Goal: Use online tool/utility: Utilize a website feature to perform a specific function

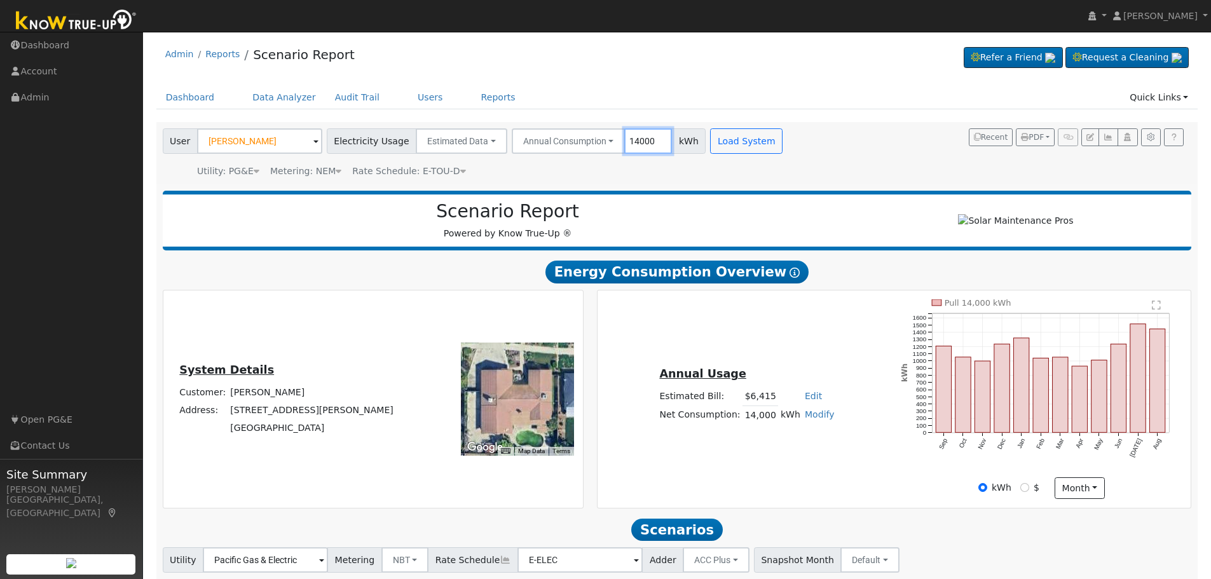
click at [627, 139] on input "14000" at bounding box center [648, 140] width 48 height 25
type input "411"
click at [588, 138] on button "Annual Consumption" at bounding box center [569, 140] width 114 height 25
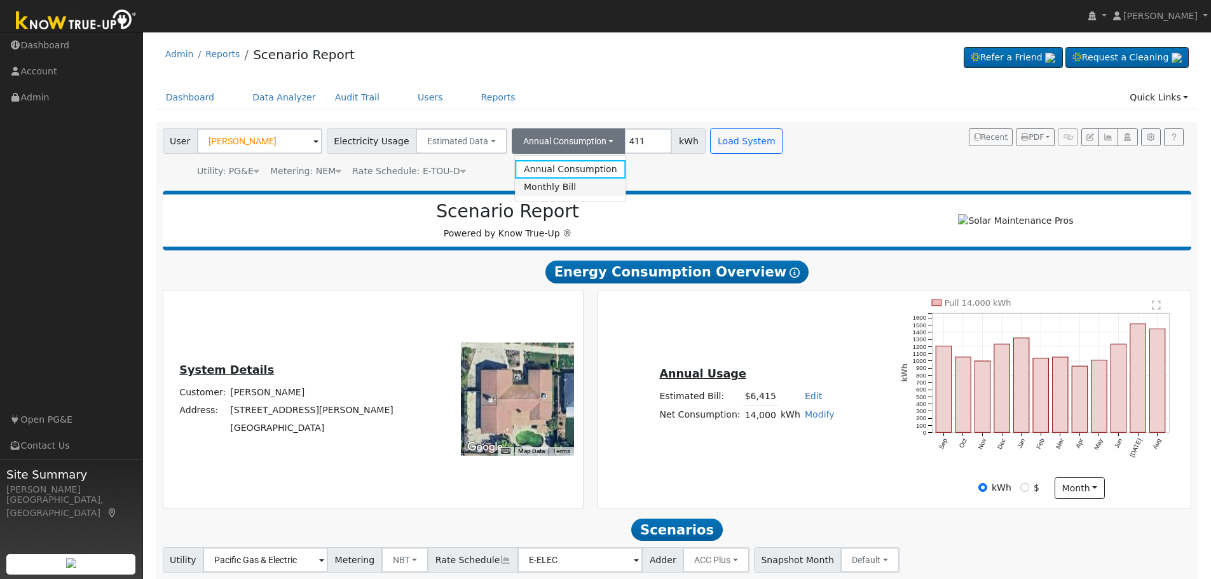
click at [566, 184] on link "Monthly Bill" at bounding box center [570, 188] width 111 height 18
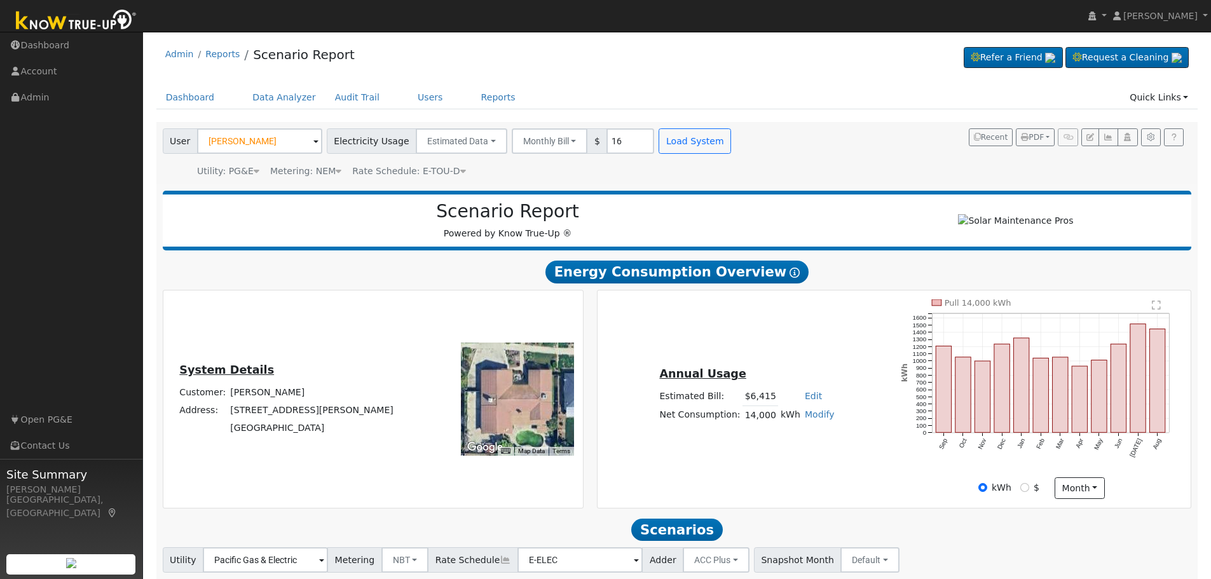
click at [460, 170] on icon at bounding box center [463, 170] width 6 height 9
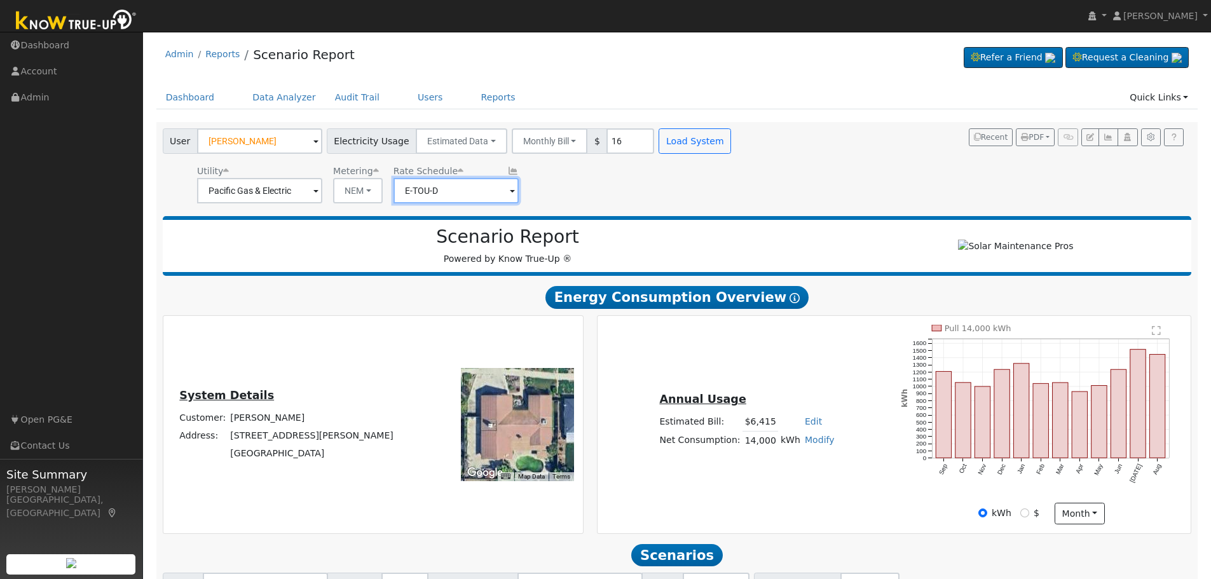
click at [322, 196] on input "E-TOU-D" at bounding box center [259, 190] width 125 height 25
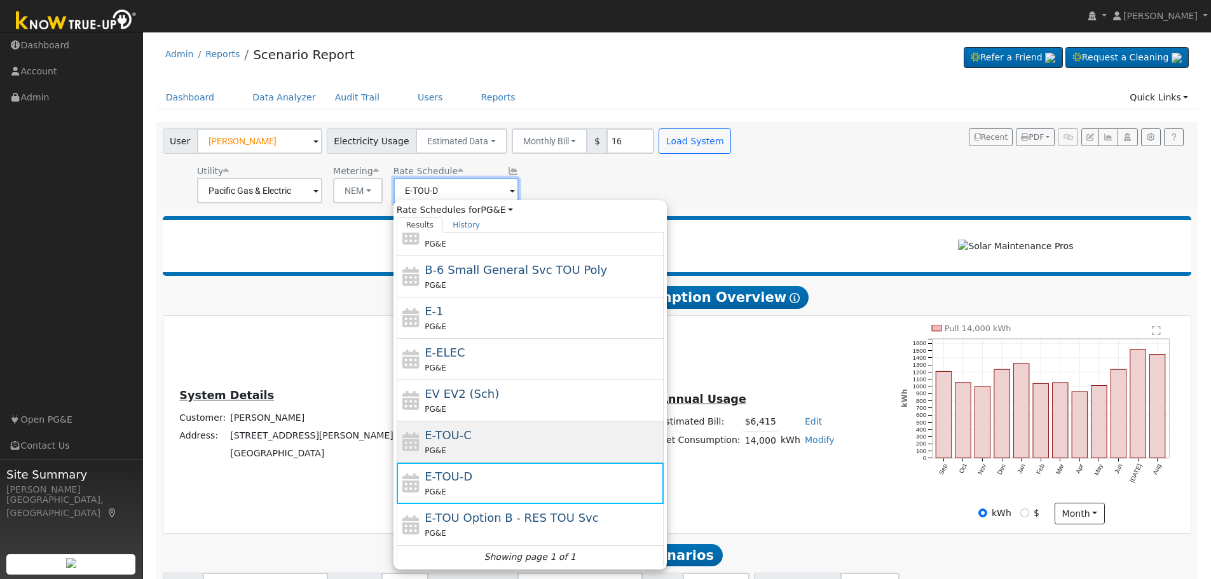
scroll to position [139, 0]
click at [467, 425] on div "E-TOU-C PG&E" at bounding box center [542, 439] width 236 height 31
type input "E-TOU-C"
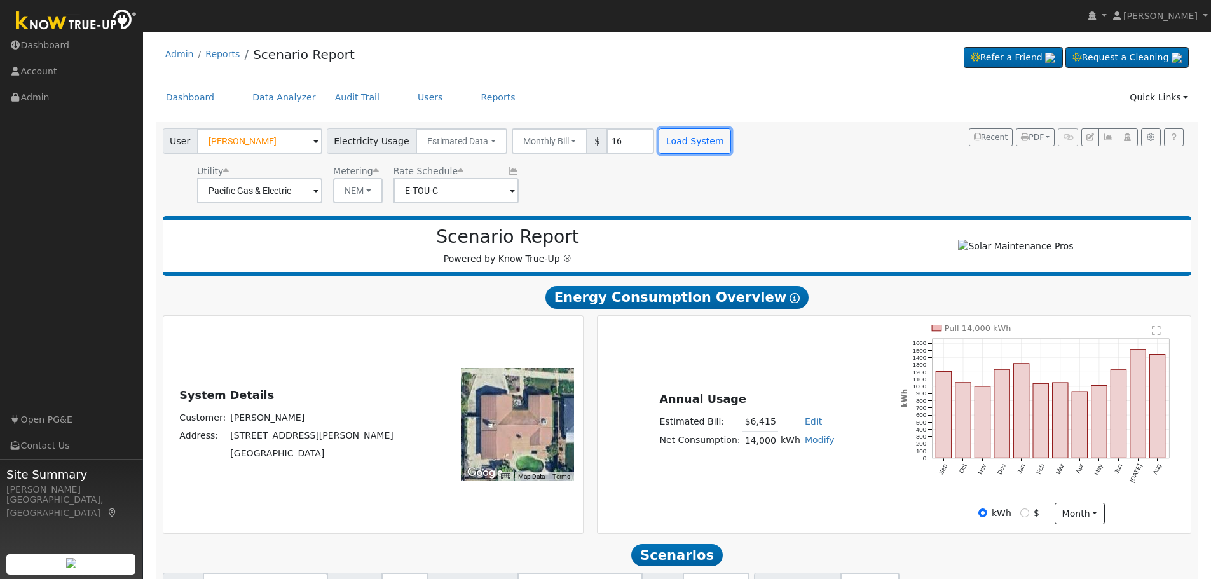
click at [674, 140] on button "Load System" at bounding box center [694, 140] width 72 height 25
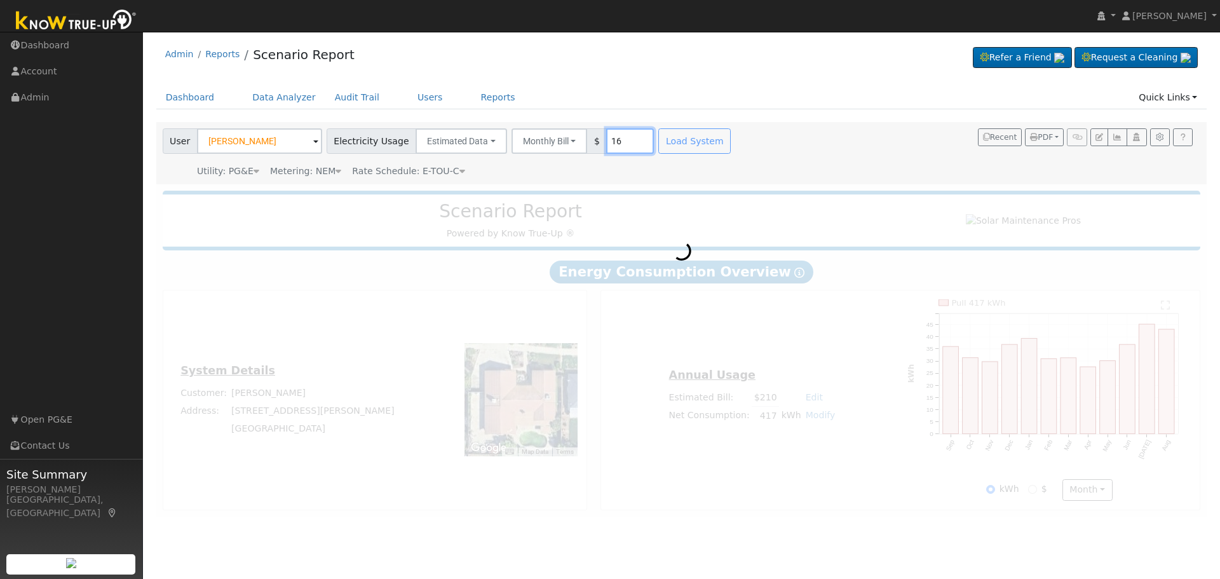
click at [606, 146] on input "16" at bounding box center [630, 140] width 48 height 25
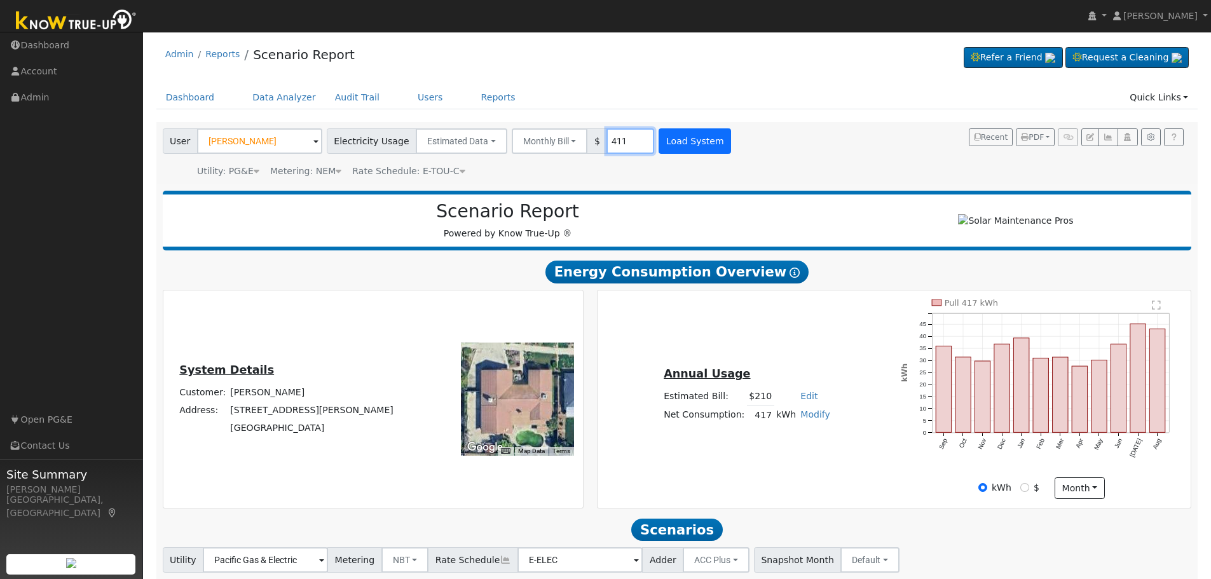
type input "411"
click at [676, 144] on button "Load System" at bounding box center [694, 140] width 72 height 25
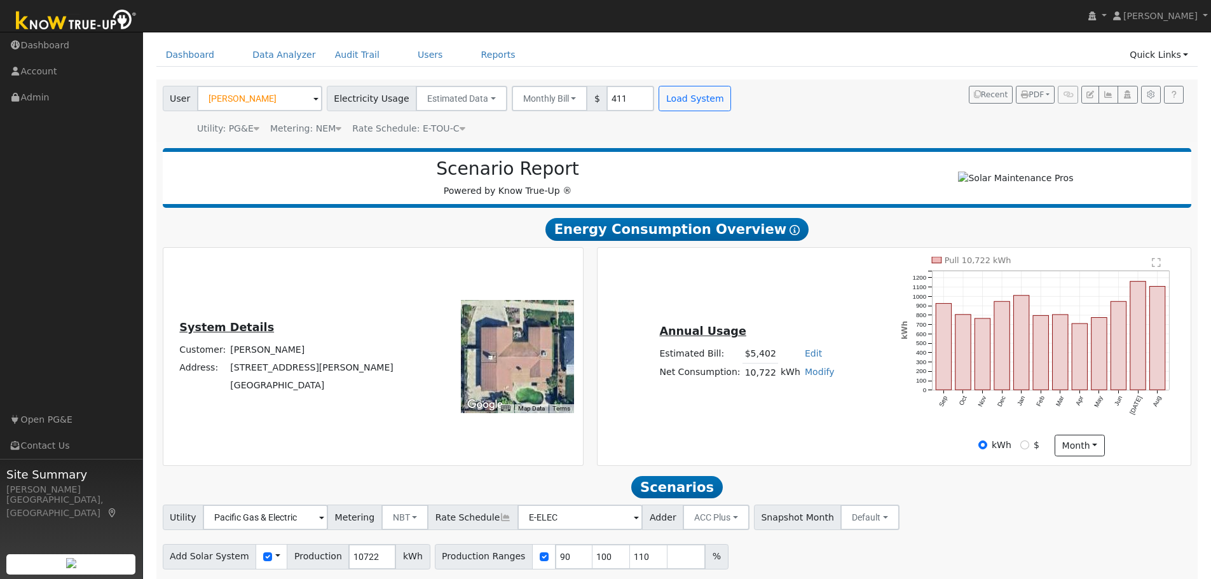
scroll to position [90, 0]
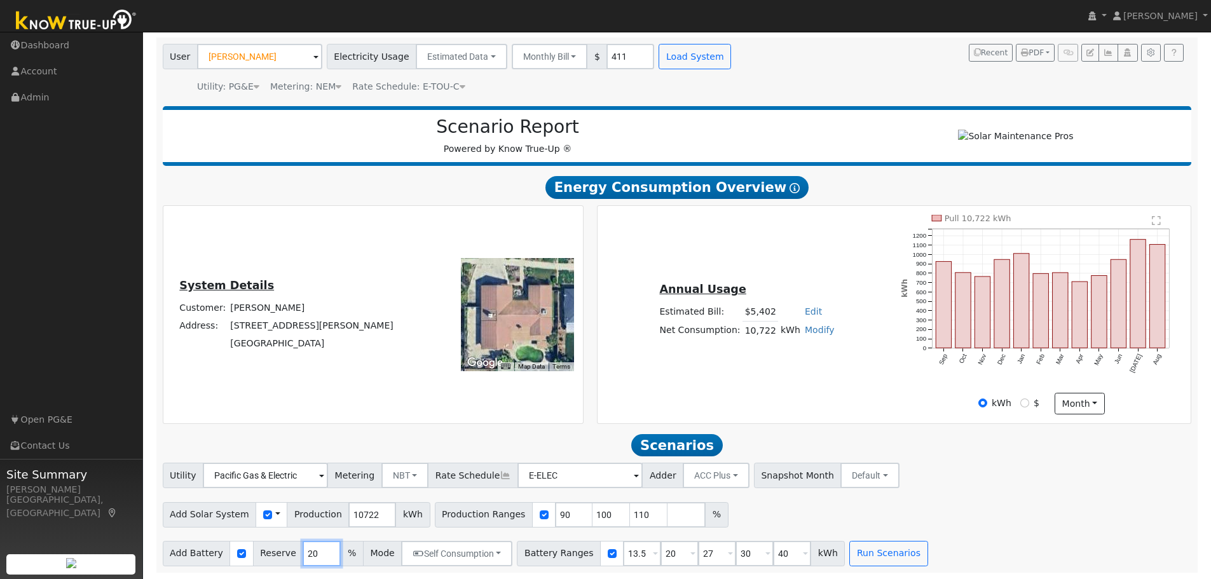
click at [302, 553] on input "20" at bounding box center [321, 553] width 38 height 25
type input "10"
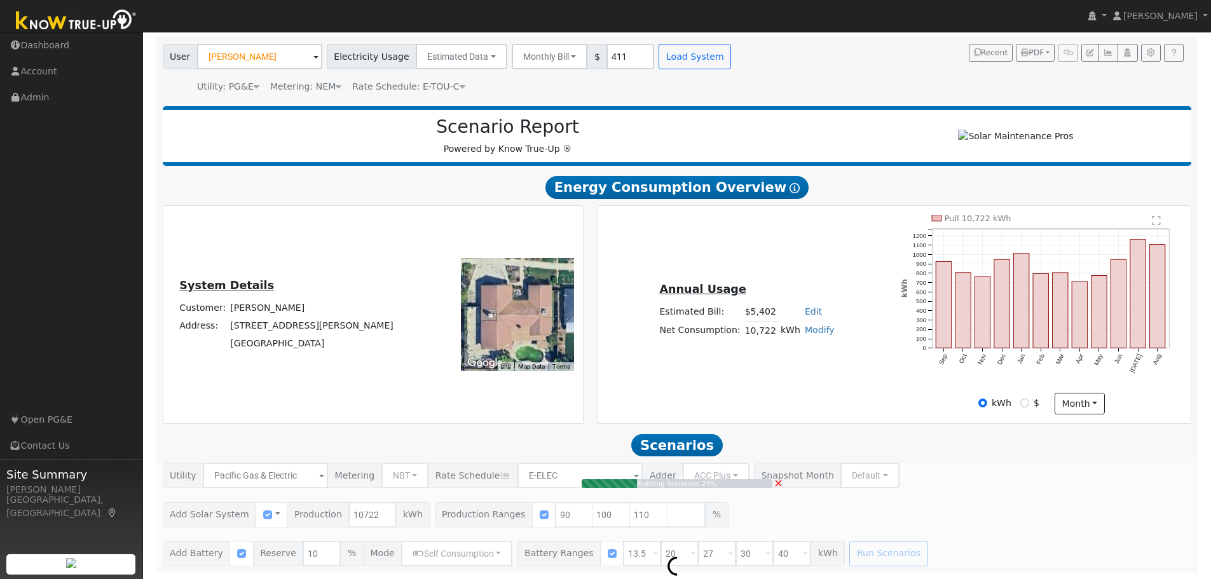
click at [780, 480] on span "×" at bounding box center [778, 482] width 10 height 13
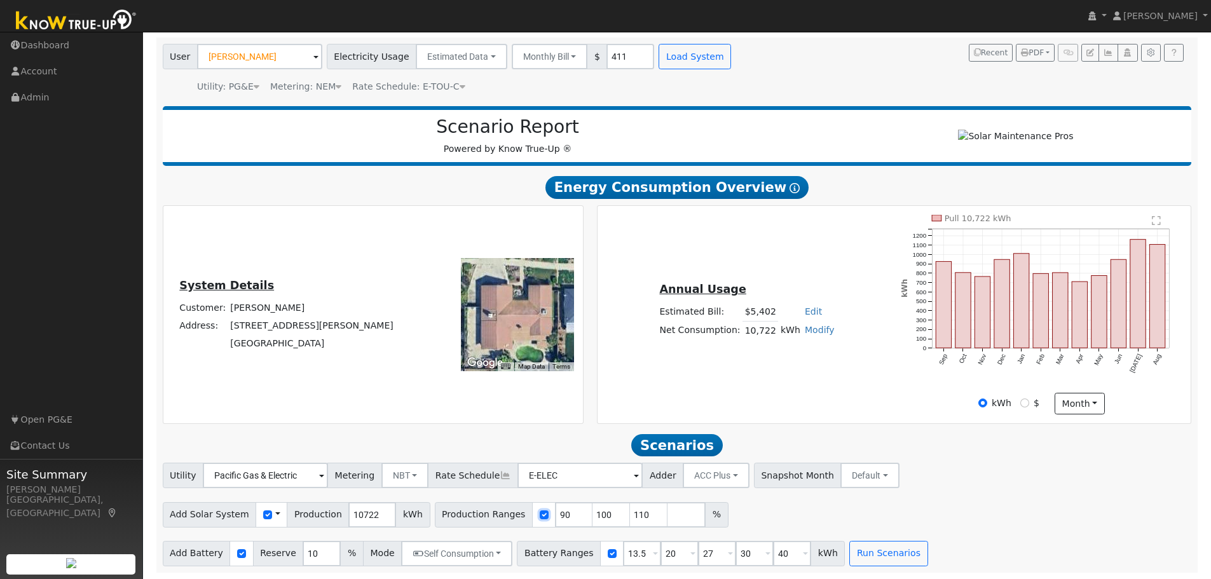
click at [540, 512] on input "checkbox" at bounding box center [544, 514] width 9 height 9
checkbox input "false"
click at [302, 550] on input "10" at bounding box center [321, 553] width 38 height 25
type input "20"
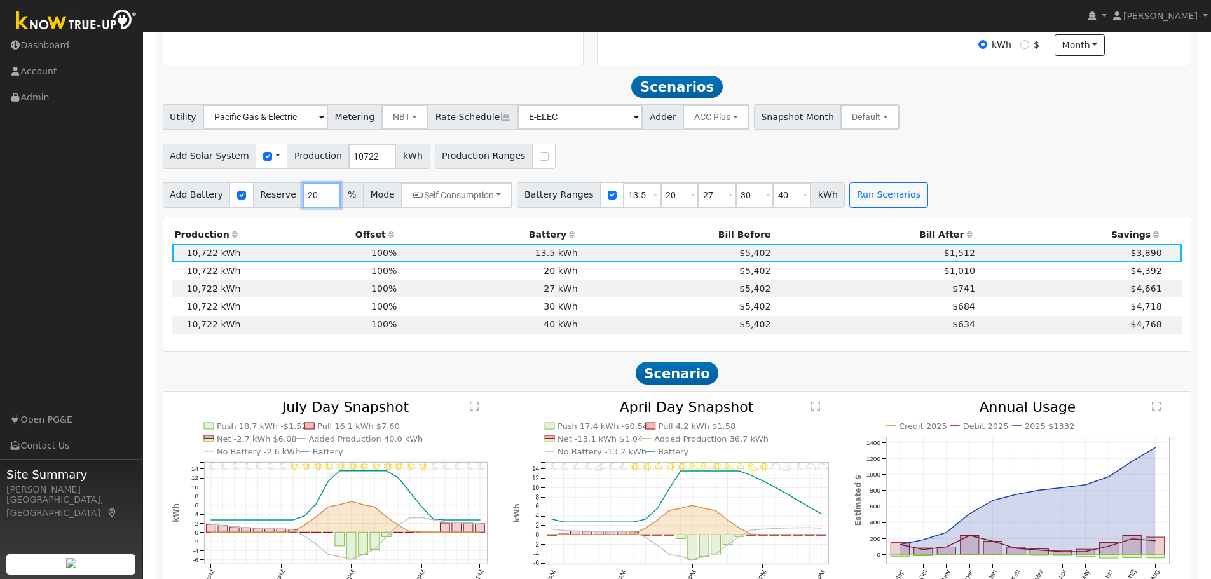
scroll to position [421, 0]
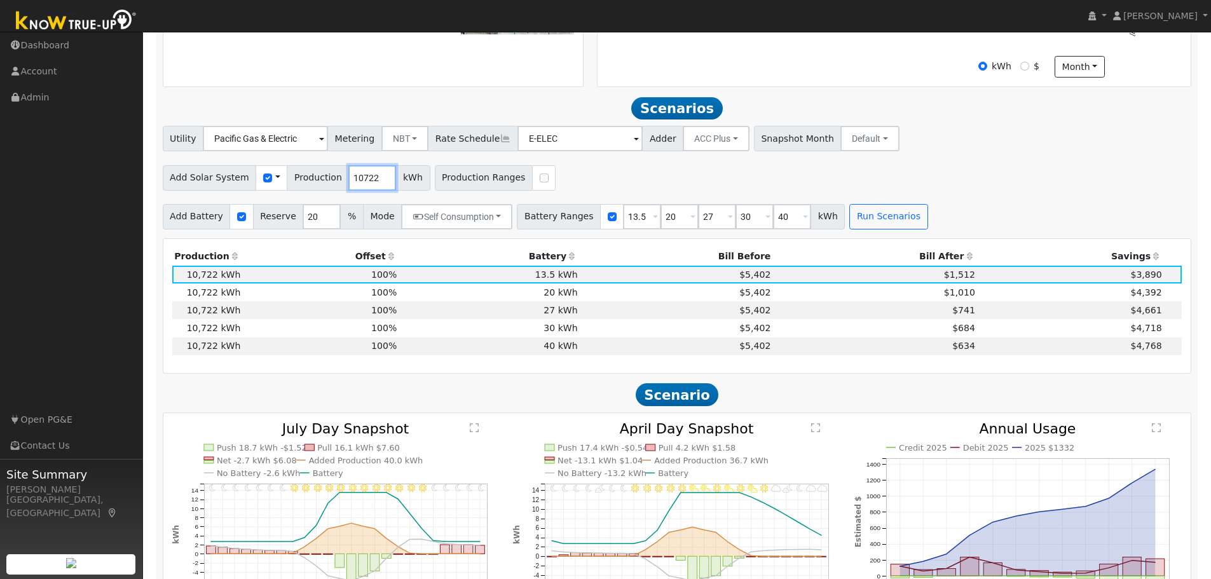
click at [352, 186] on input "10722" at bounding box center [372, 177] width 48 height 25
click at [920, 198] on div "Utility Pacific Gas & Electric Metering NBT NEM NBT Rate Schedule E-ELEC Adder …" at bounding box center [677, 177] width 1042 height 103
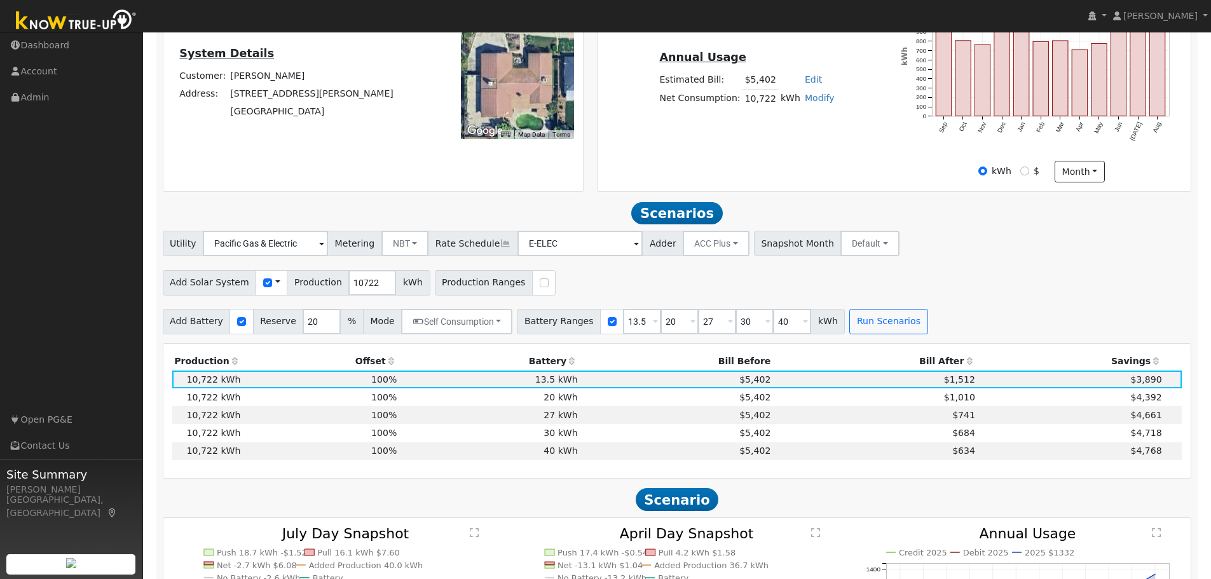
scroll to position [294, 0]
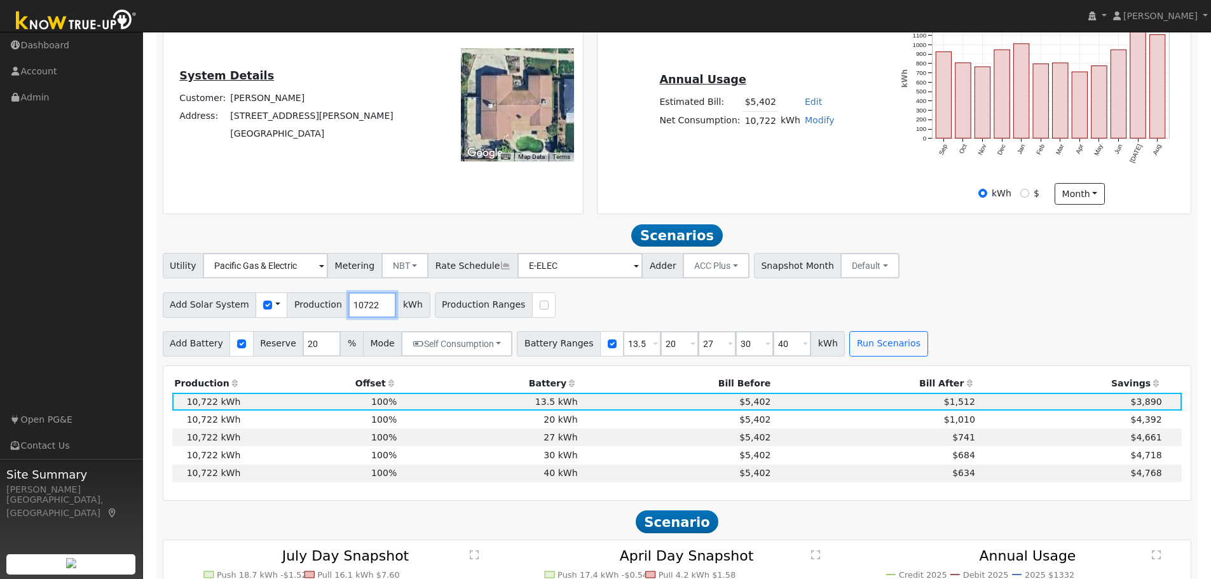
click at [350, 311] on input "10722" at bounding box center [372, 304] width 48 height 25
click at [356, 313] on input "10722" at bounding box center [372, 304] width 48 height 25
click at [540, 309] on input "checkbox" at bounding box center [544, 305] width 9 height 9
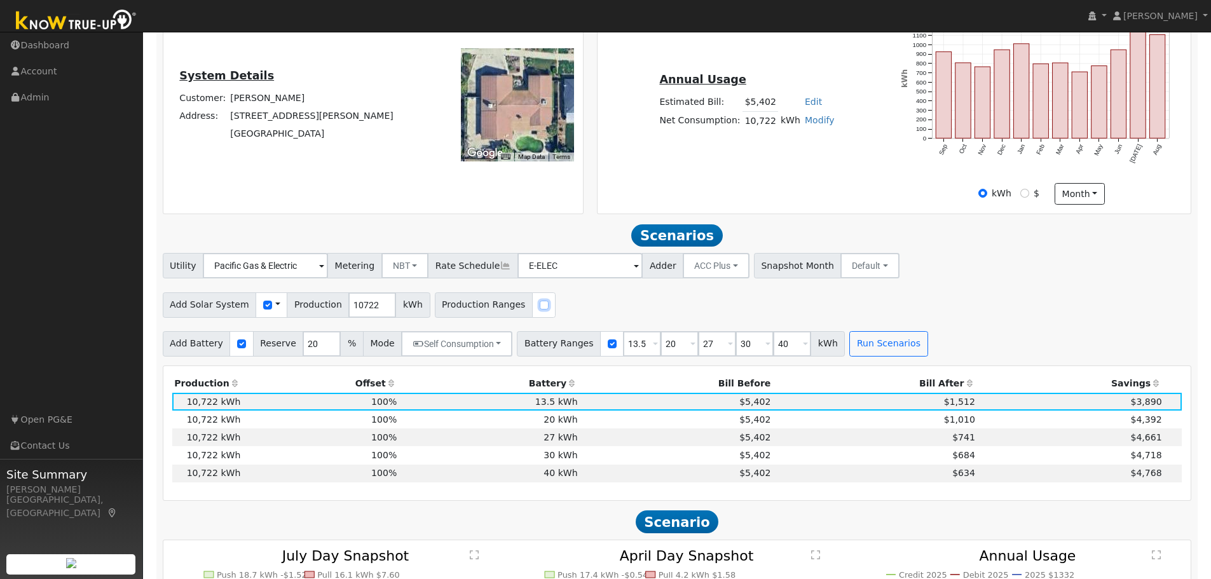
checkbox input "true"
click at [555, 311] on input "90" at bounding box center [574, 304] width 38 height 25
type input "100"
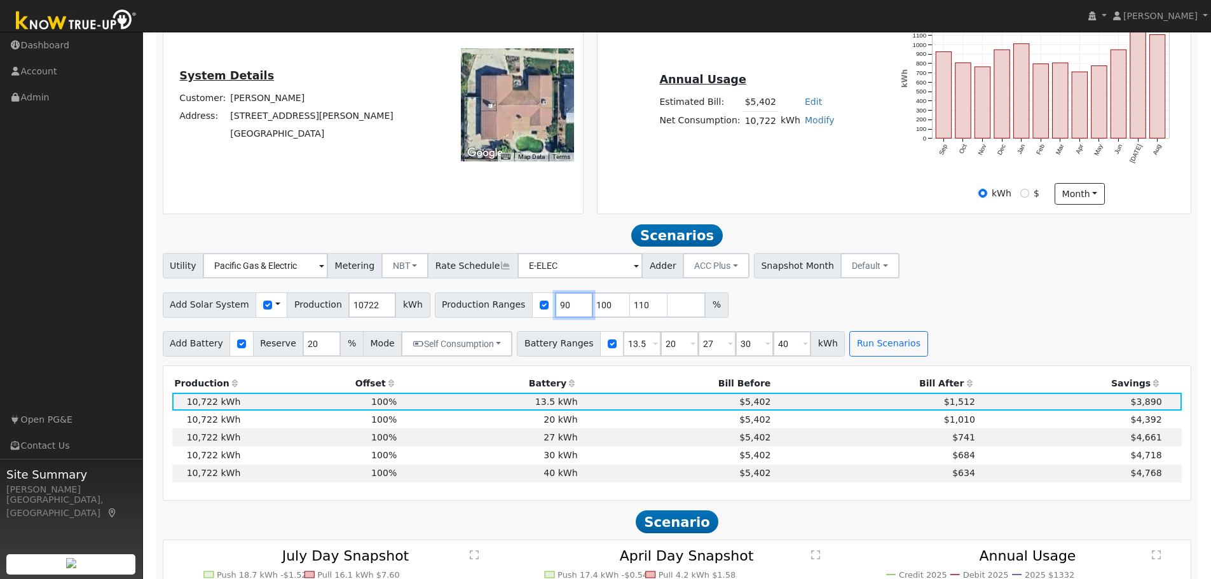
type input "110"
type input "120"
click at [868, 356] on button "Run Scenarios" at bounding box center [888, 343] width 78 height 25
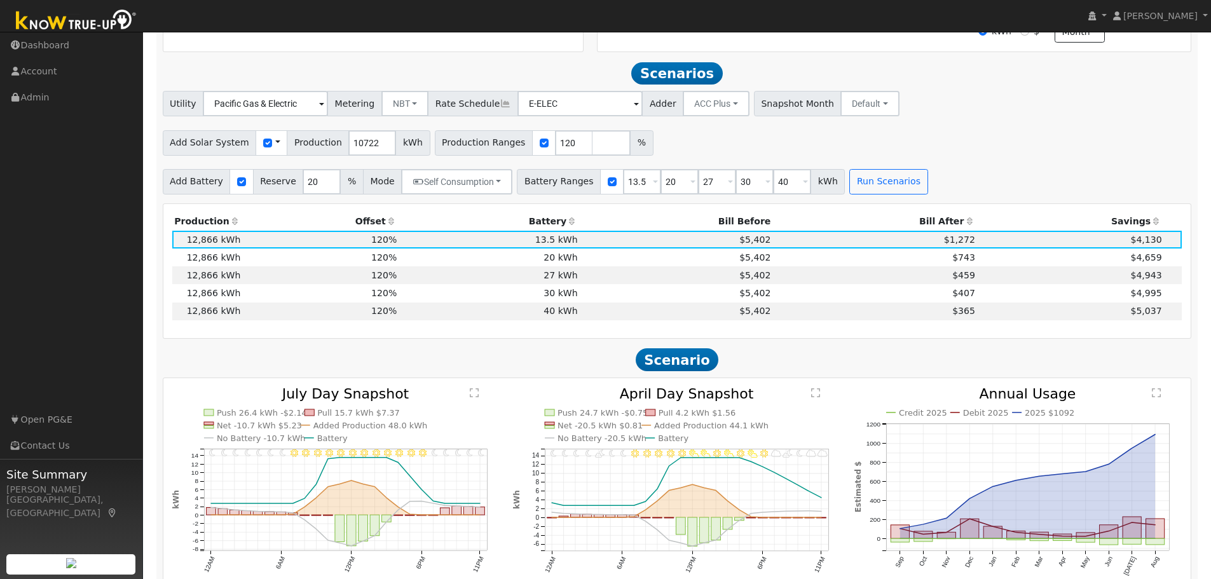
scroll to position [485, 0]
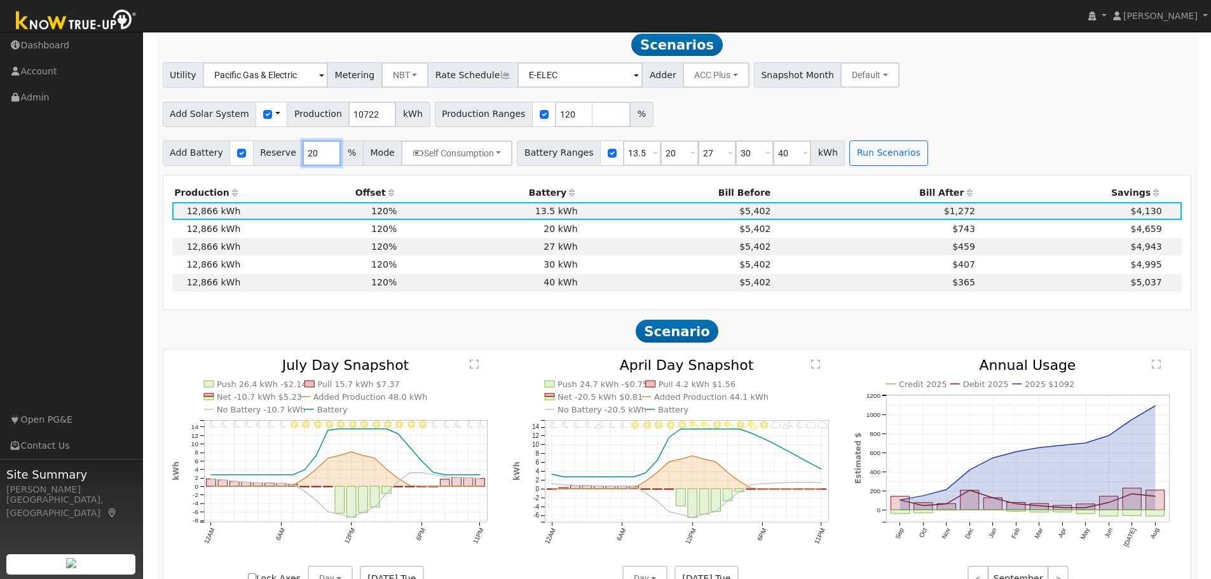
click at [302, 154] on input "20" at bounding box center [321, 152] width 38 height 25
type input "10"
click at [302, 161] on input "10" at bounding box center [321, 152] width 38 height 25
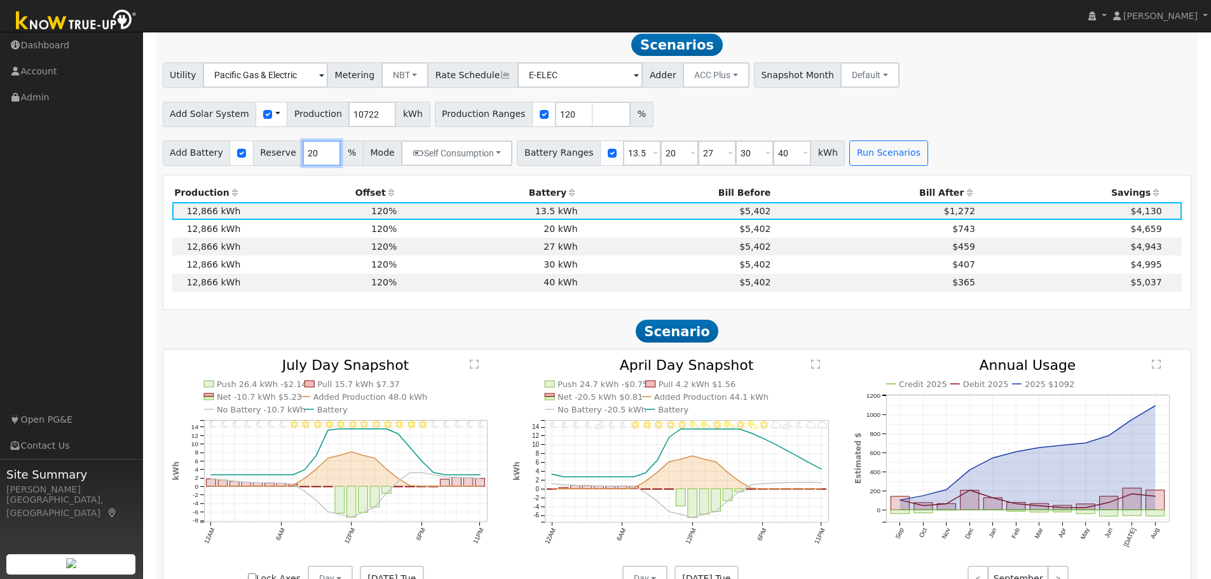
type input "20"
click at [958, 252] on span "$459" at bounding box center [963, 246] width 23 height 10
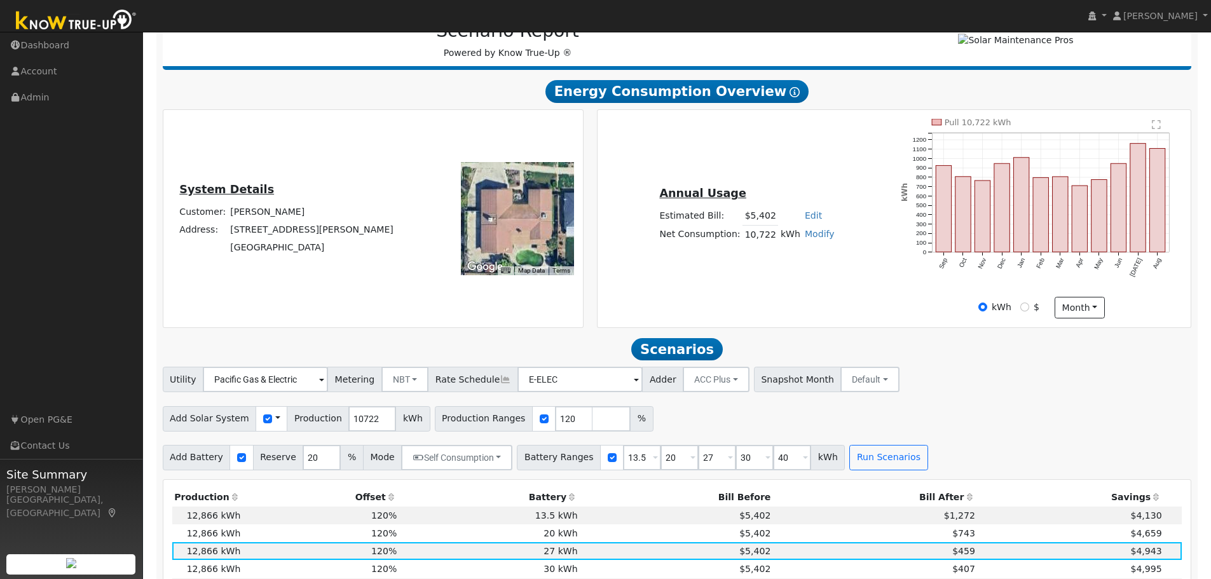
scroll to position [381, 0]
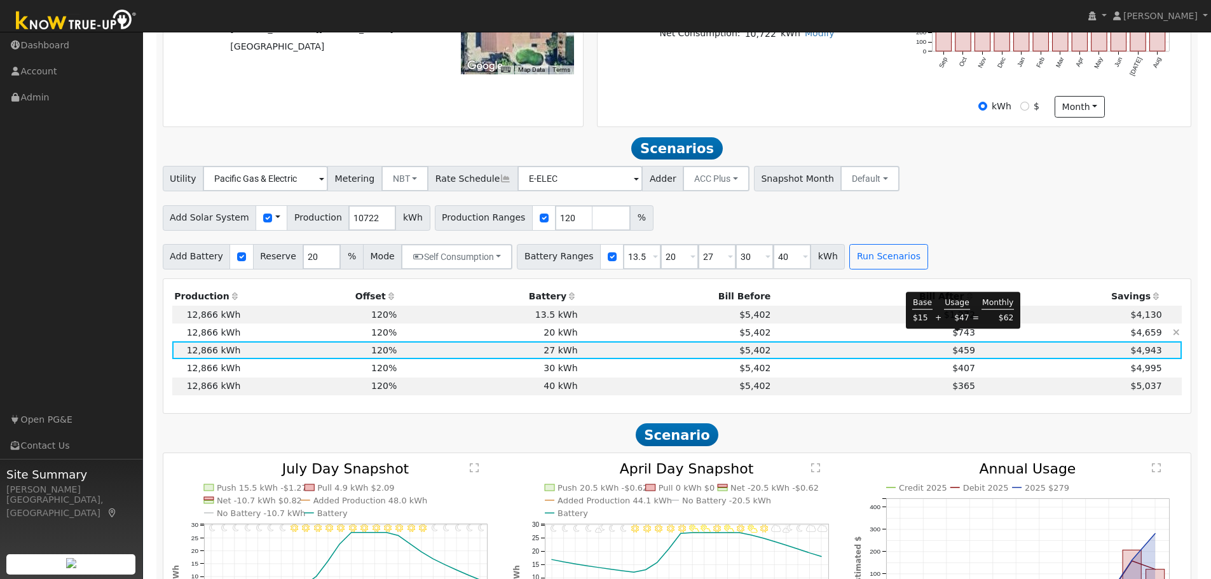
click at [957, 337] on span "$743" at bounding box center [963, 332] width 23 height 10
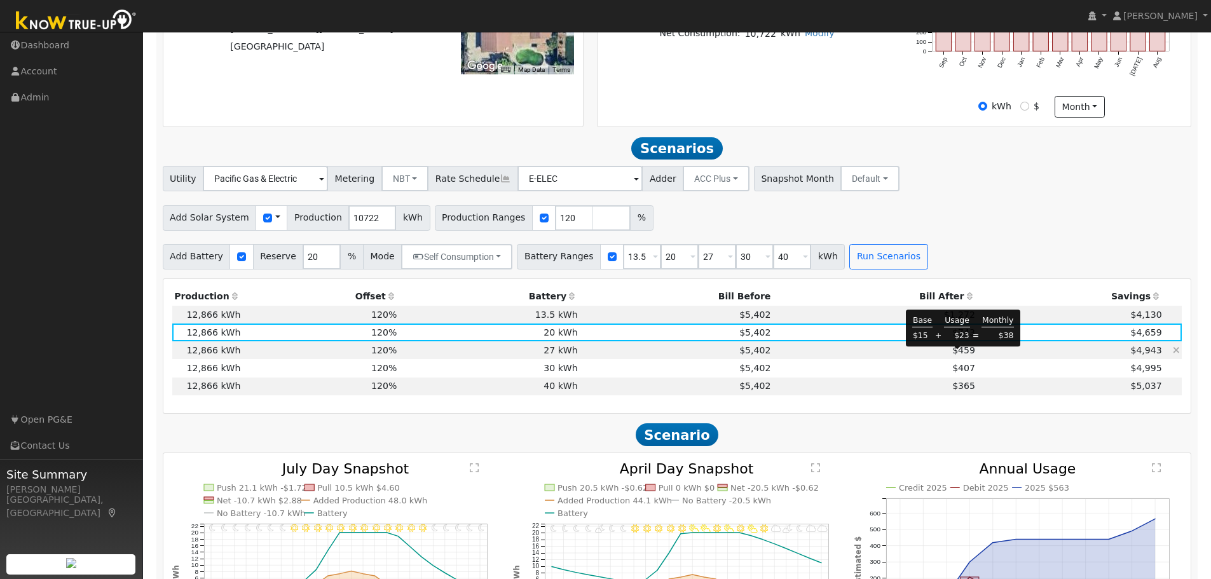
click at [959, 355] on span "$459" at bounding box center [963, 350] width 23 height 10
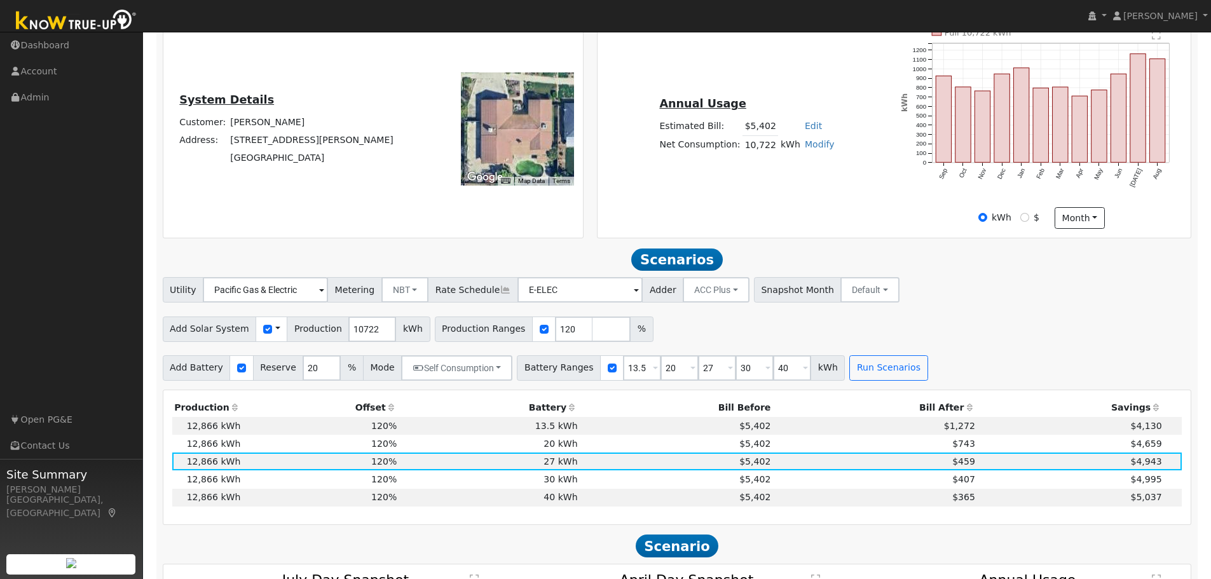
scroll to position [254, 0]
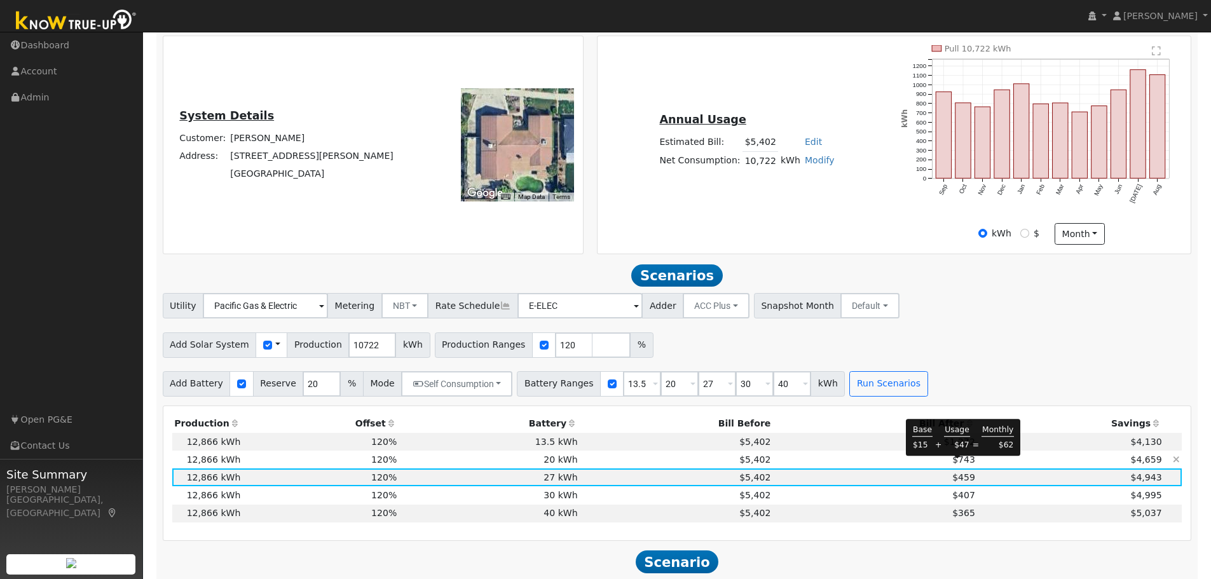
click at [957, 465] on span "$743" at bounding box center [963, 459] width 23 height 10
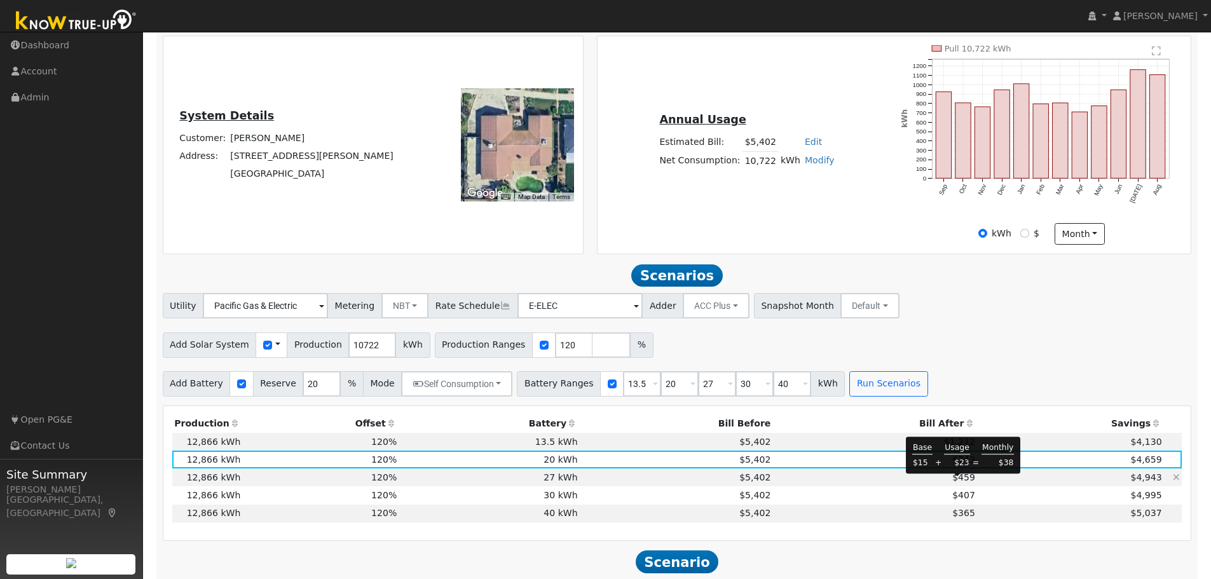
click at [954, 482] on span "$459" at bounding box center [963, 477] width 23 height 10
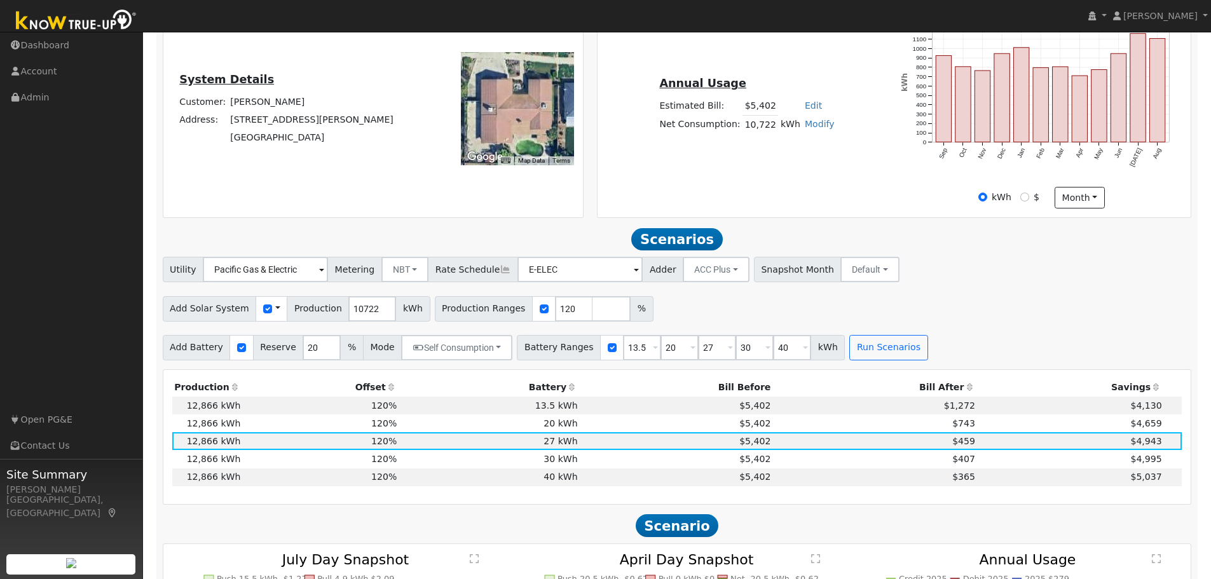
scroll to position [381, 0]
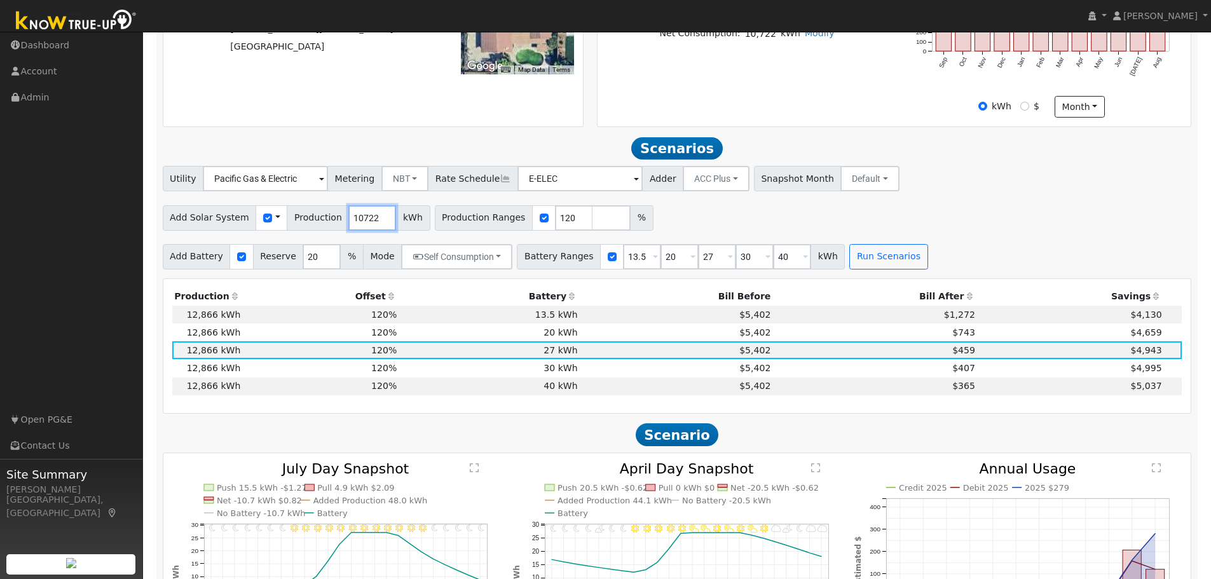
click at [350, 227] on input "10722" at bounding box center [372, 217] width 48 height 25
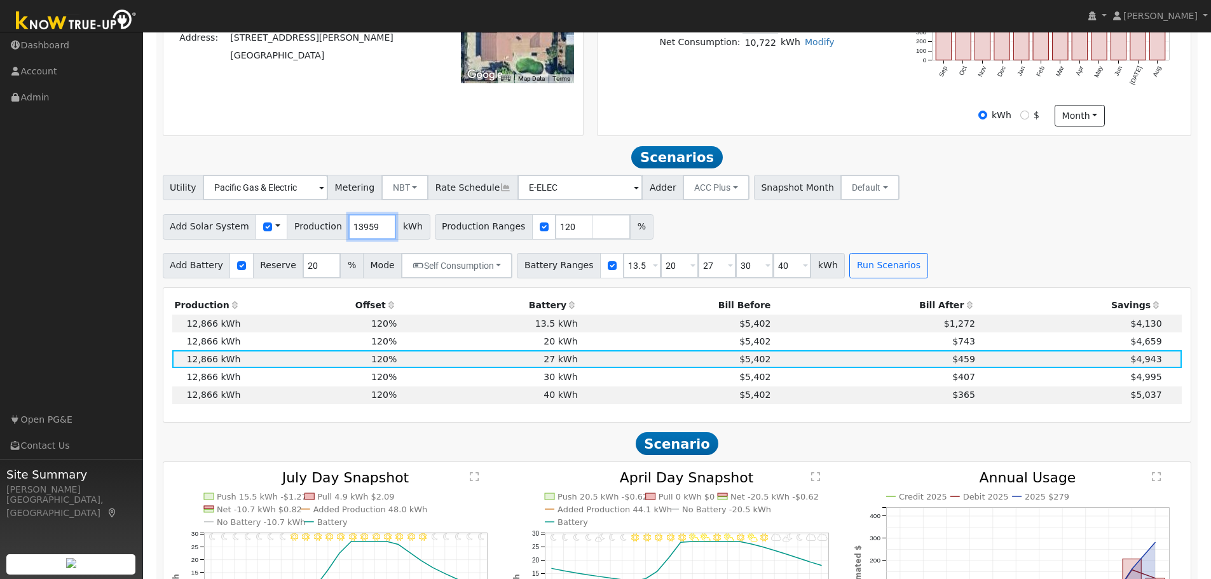
scroll to position [318, 0]
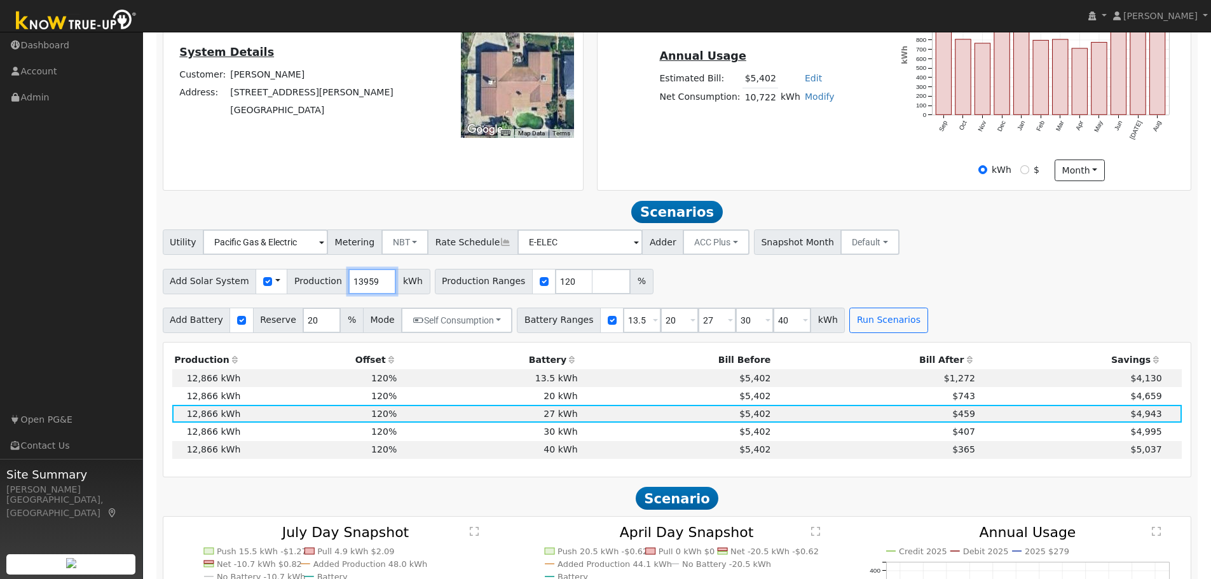
type input "13959"
click at [540, 286] on input "checkbox" at bounding box center [544, 281] width 9 height 9
checkbox input "false"
click at [869, 329] on button "Run Scenarios" at bounding box center [888, 320] width 78 height 25
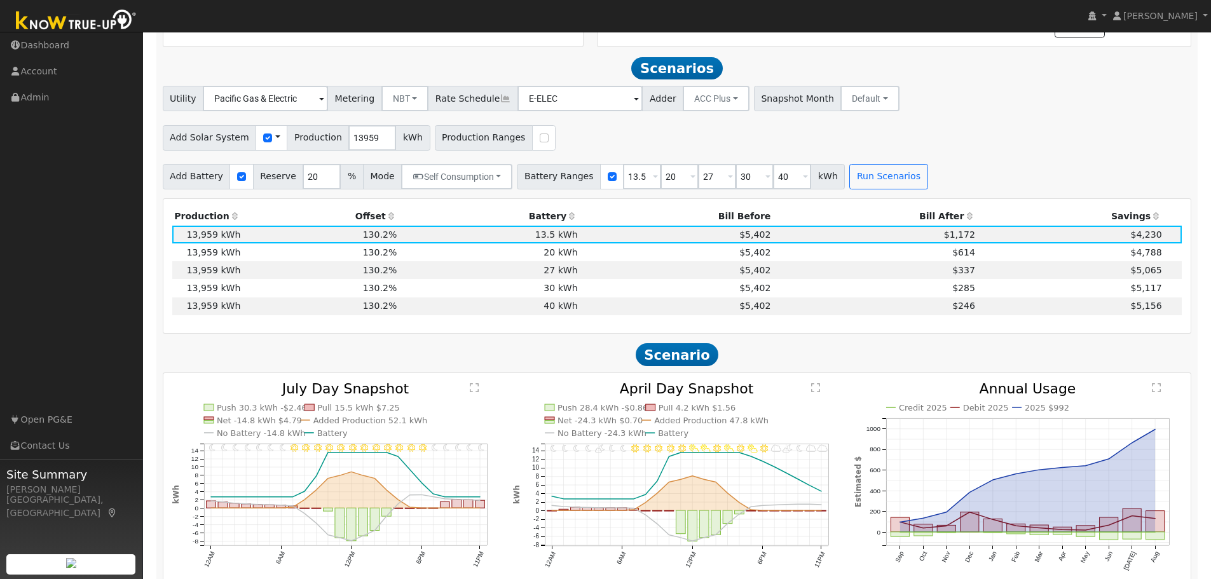
scroll to position [485, 0]
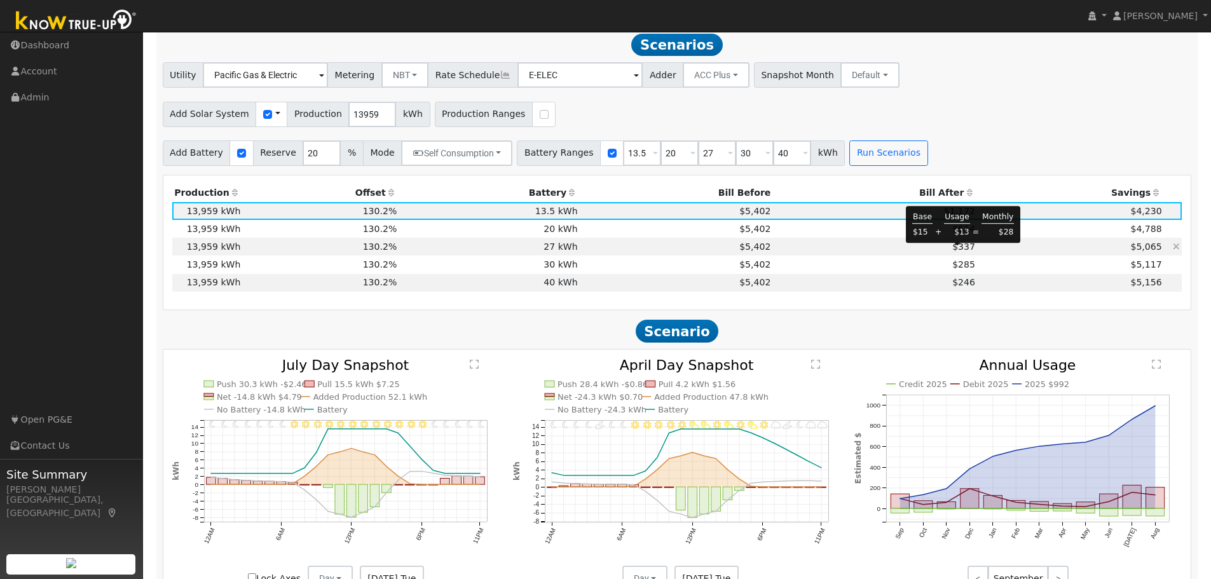
click at [956, 252] on span "$337" at bounding box center [963, 246] width 23 height 10
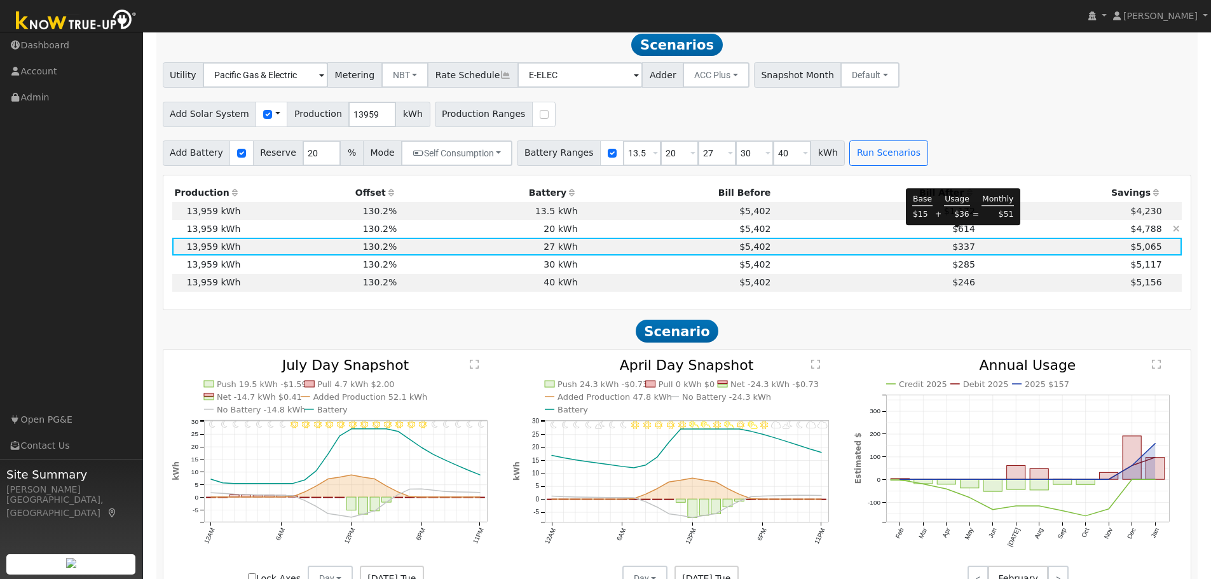
click at [957, 234] on span "$614" at bounding box center [963, 229] width 23 height 10
